Goal: Information Seeking & Learning: Learn about a topic

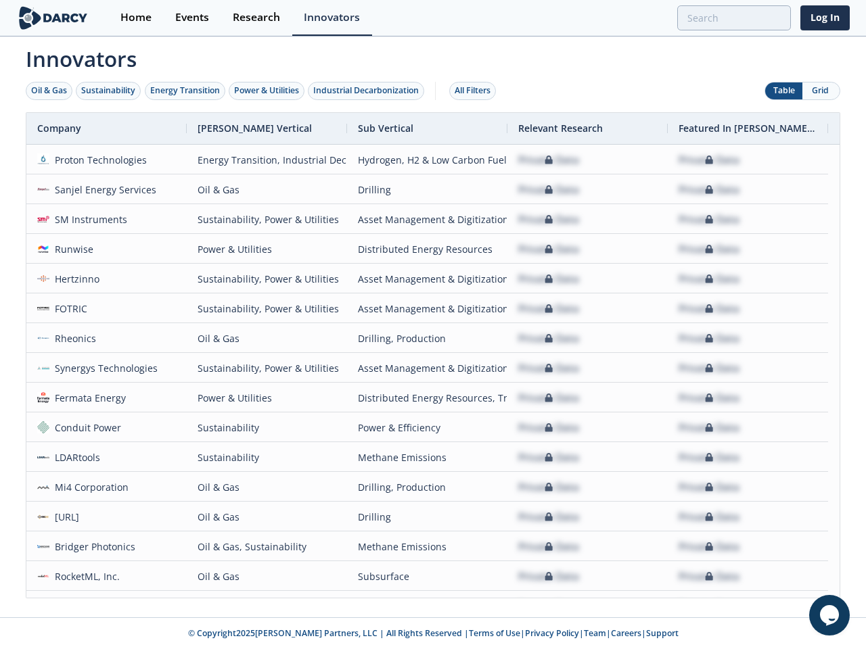
click at [49, 91] on div "Oil & Gas" at bounding box center [49, 91] width 36 height 12
click at [109, 91] on div "Sustainability" at bounding box center [108, 91] width 54 height 12
click at [185, 91] on div "Energy Transition" at bounding box center [185, 91] width 70 height 12
click at [268, 91] on div "Power & Utilities" at bounding box center [266, 91] width 65 height 12
click at [369, 91] on div "Industrial Decarbonization" at bounding box center [366, 91] width 106 height 12
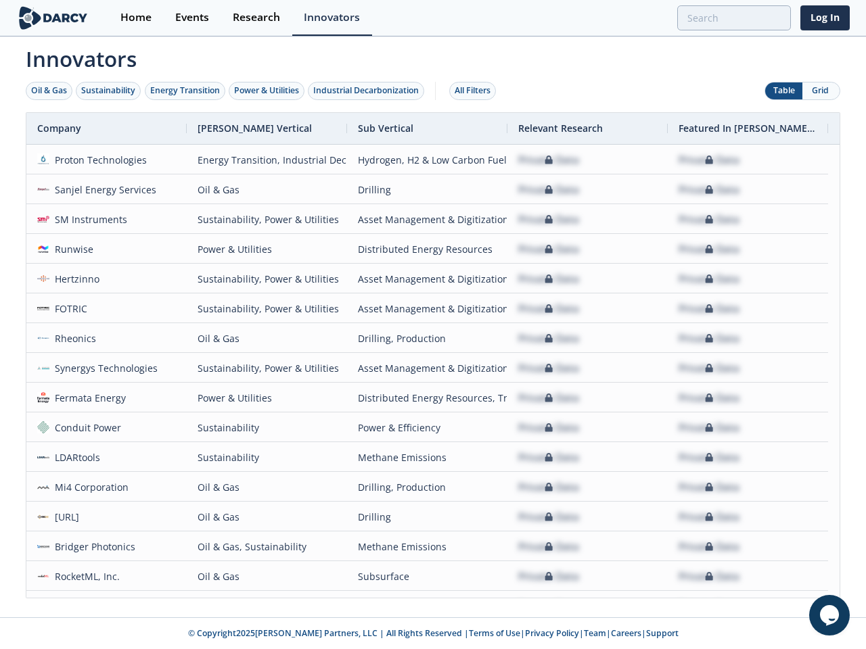
click at [476, 91] on div "All Filters" at bounding box center [472, 91] width 36 height 12
